Goal: Task Accomplishment & Management: Complete application form

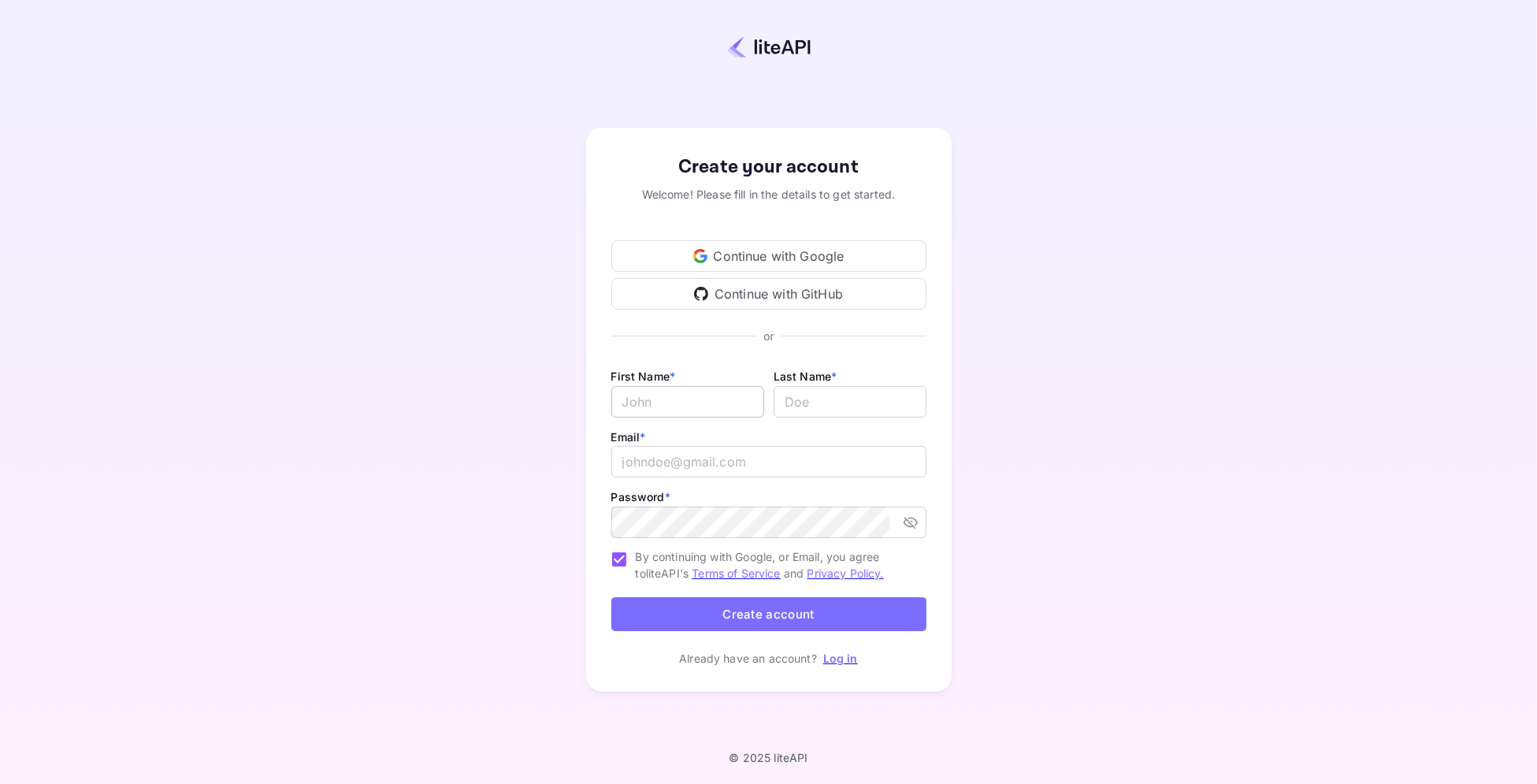
type input "[PERSON_NAME][EMAIL_ADDRESS][DOMAIN_NAME]"
drag, startPoint x: 658, startPoint y: 403, endPoint x: 658, endPoint y: 392, distance: 11.0
click at [658, 401] on input "Email *" at bounding box center [687, 402] width 153 height 32
type input "SkyScanner"
click at [686, 461] on input "[PERSON_NAME][EMAIL_ADDRESS][DOMAIN_NAME]" at bounding box center [768, 461] width 315 height 32
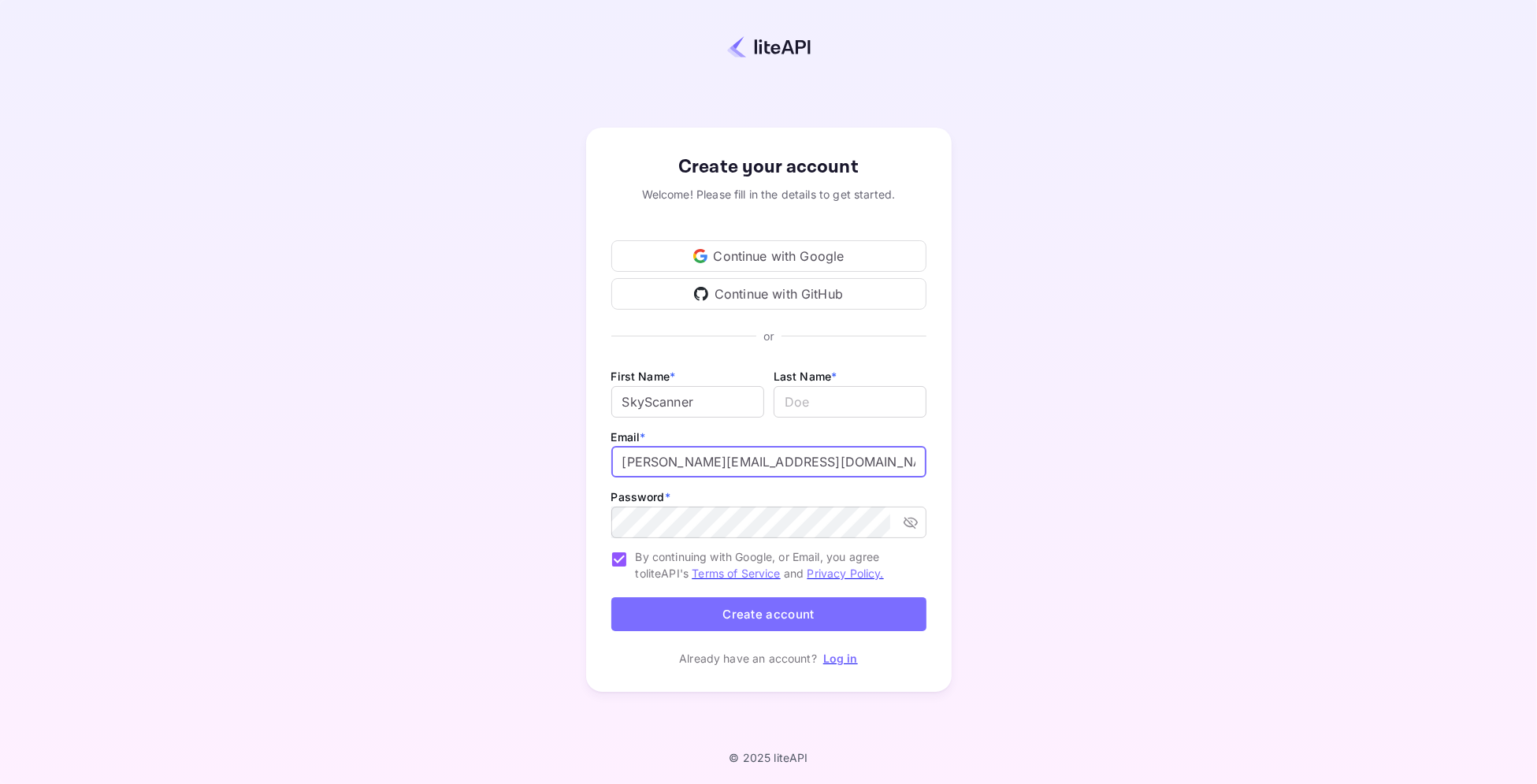
click at [686, 461] on input "[PERSON_NAME][EMAIL_ADDRESS][DOMAIN_NAME]" at bounding box center [768, 461] width 315 height 32
click at [911, 516] on icon "toggle password visibility" at bounding box center [911, 523] width 16 height 16
type input "[PERSON_NAME][EMAIL_ADDRESS][DOMAIN_NAME]"
click at [740, 610] on button "Create account" at bounding box center [768, 614] width 315 height 34
type input "."
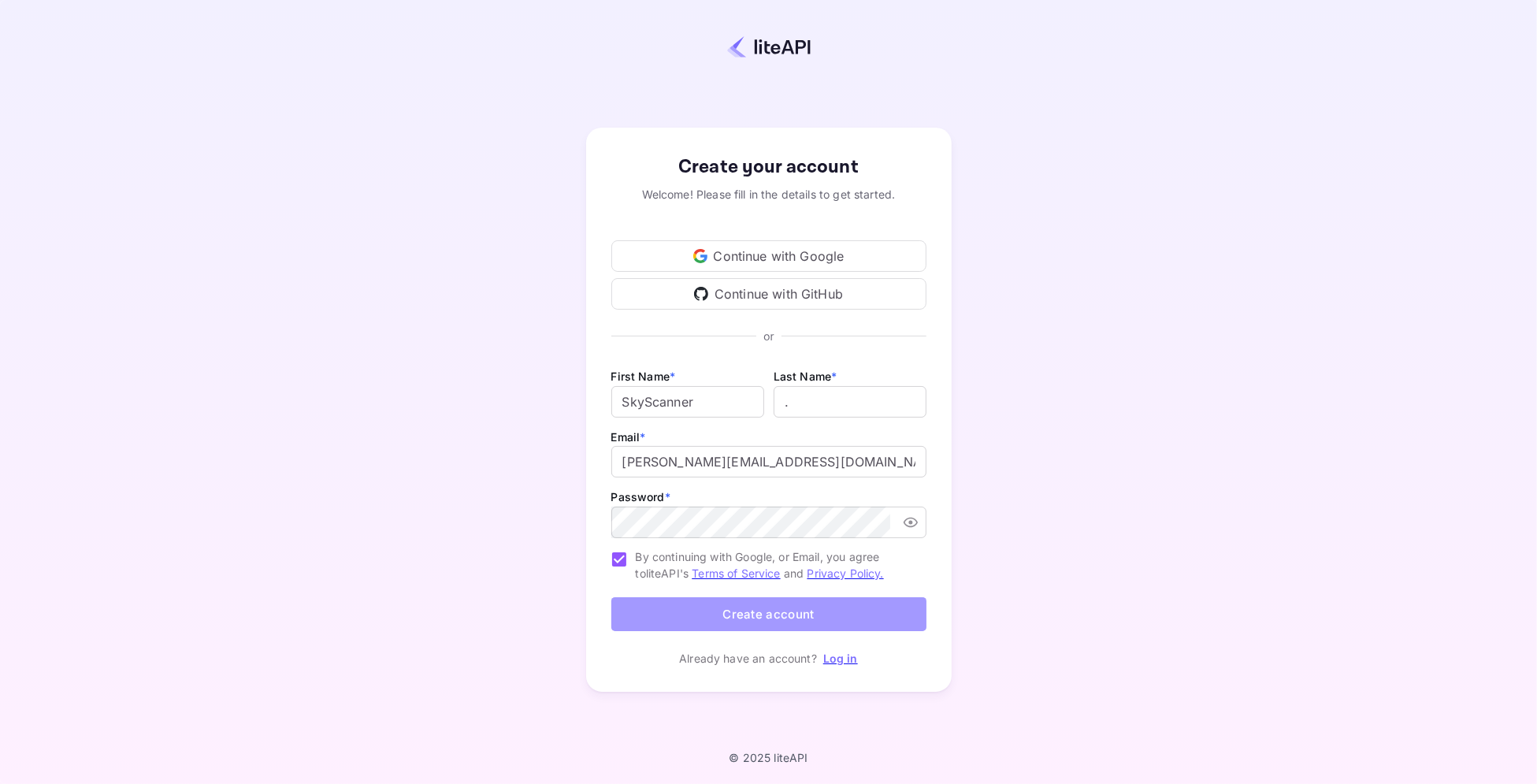
click at [685, 615] on button "Create account" at bounding box center [768, 614] width 315 height 34
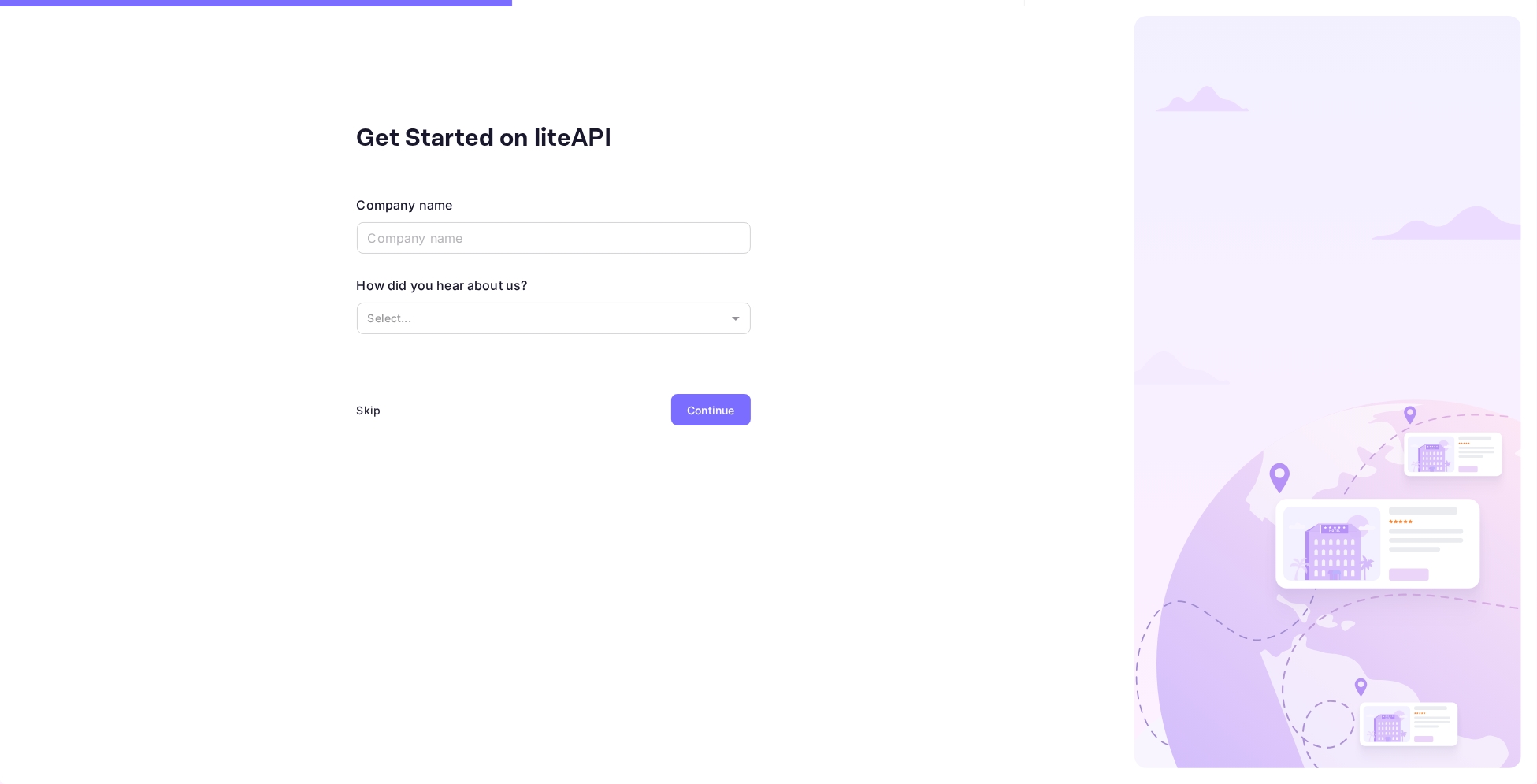
click at [364, 415] on div "Skip" at bounding box center [368, 410] width 25 height 17
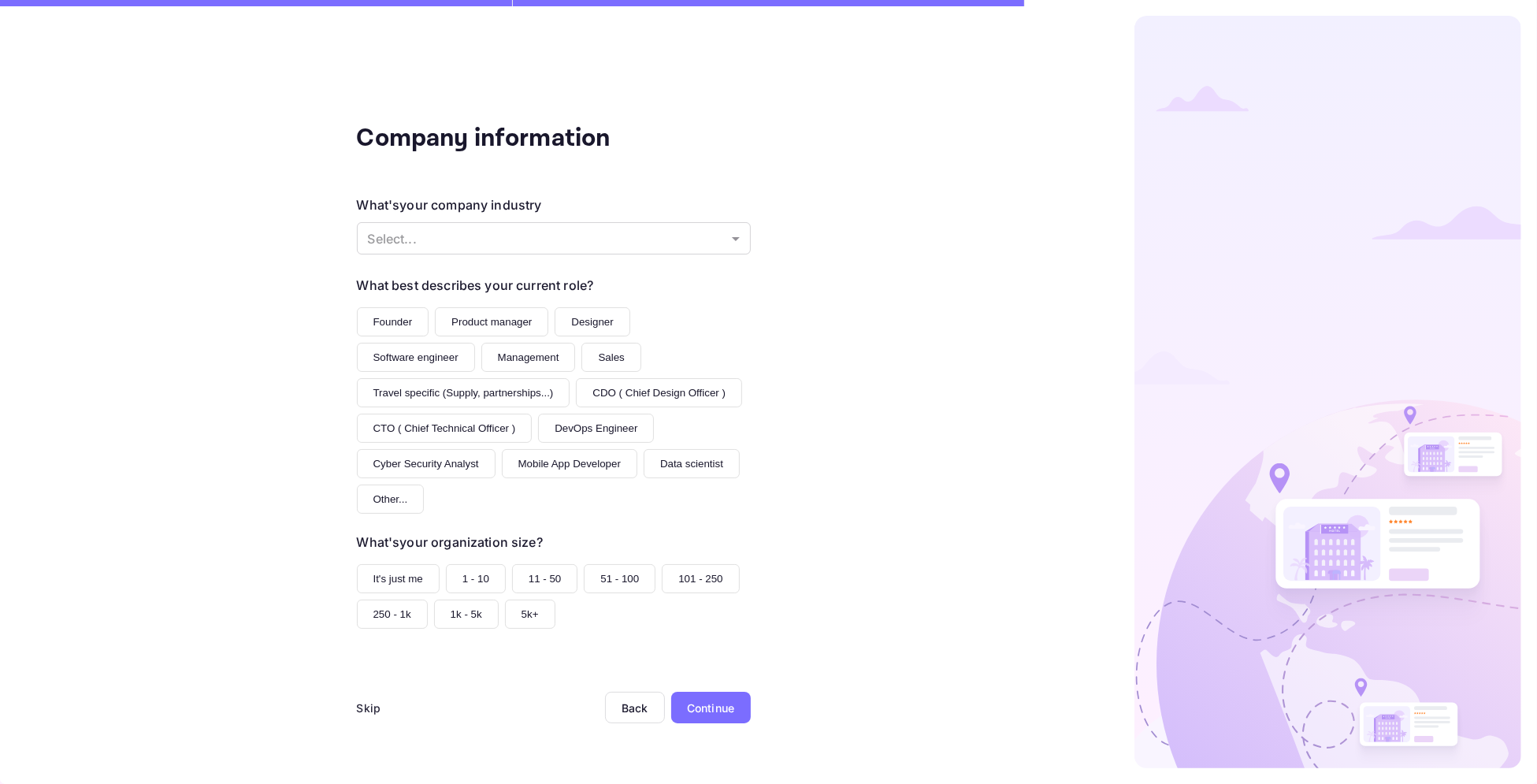
click at [367, 701] on div "Skip" at bounding box center [368, 708] width 25 height 32
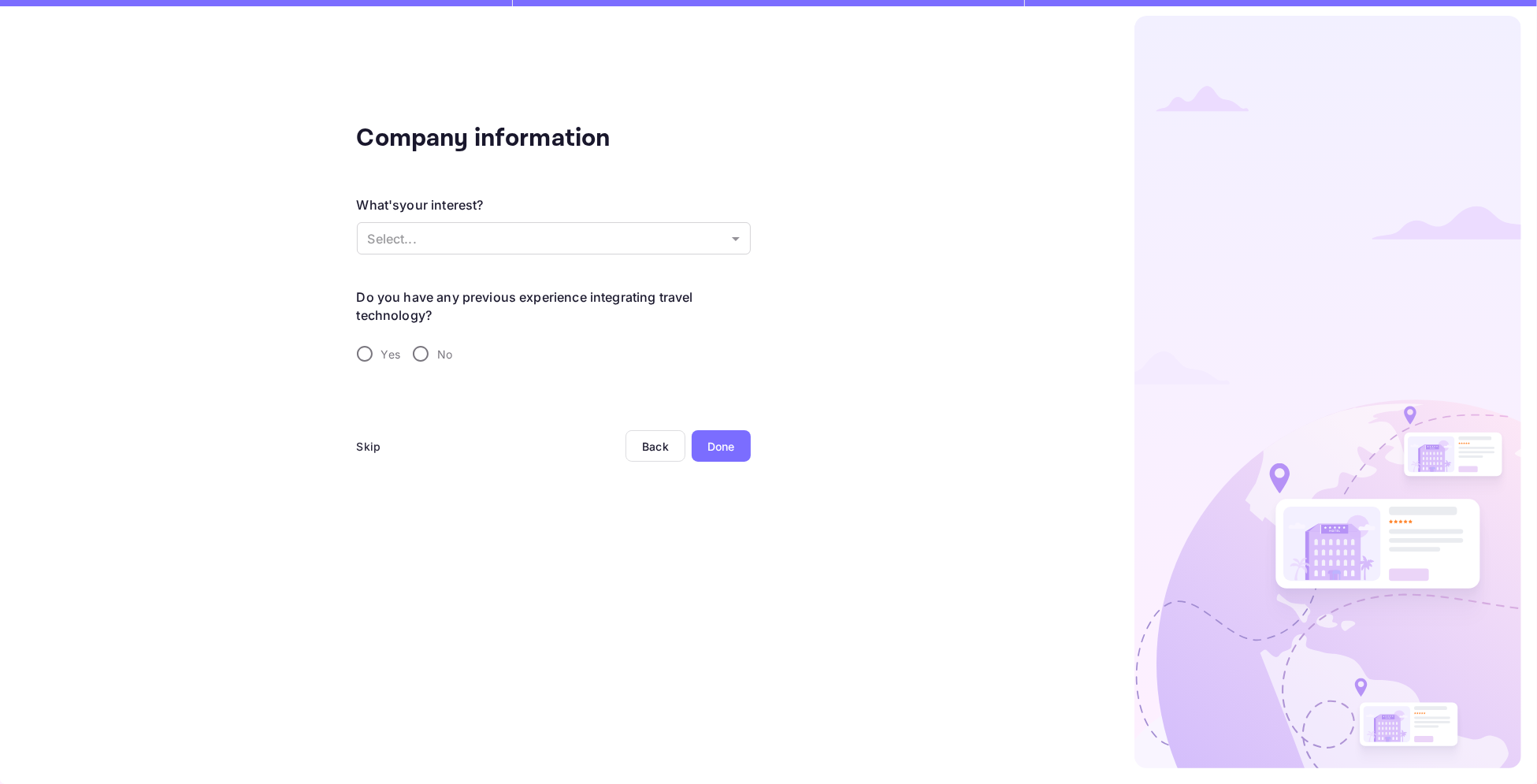
click at [731, 441] on div "Done" at bounding box center [721, 445] width 28 height 17
